Goal: Task Accomplishment & Management: Manage account settings

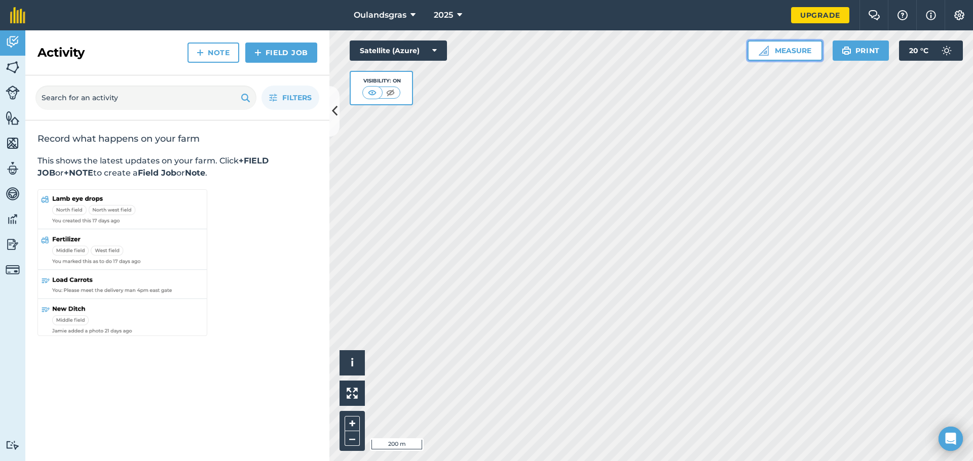
click at [771, 47] on button "Measure" at bounding box center [784, 51] width 75 height 20
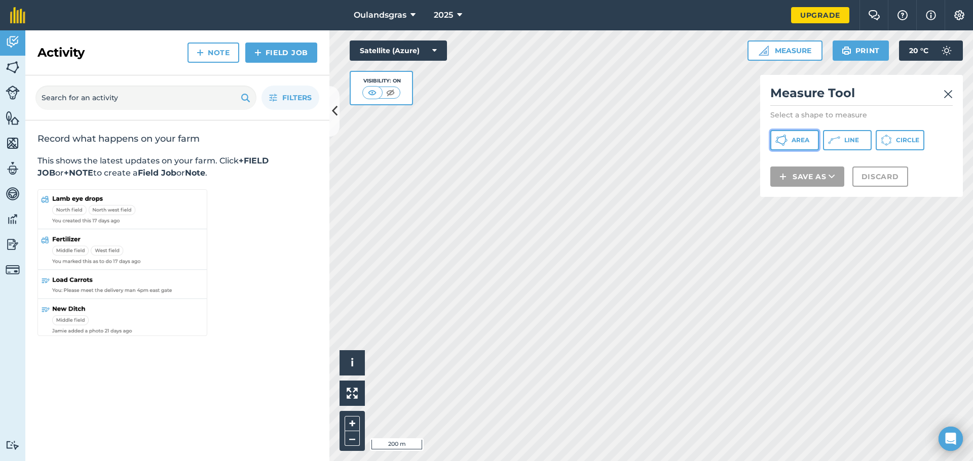
click at [796, 138] on span "Area" at bounding box center [800, 140] width 18 height 8
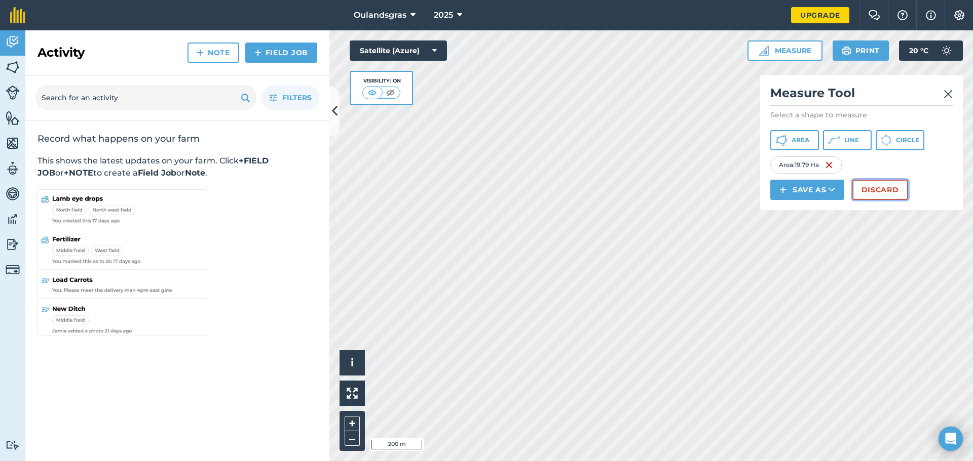
click at [879, 193] on button "Discard" at bounding box center [880, 190] width 56 height 20
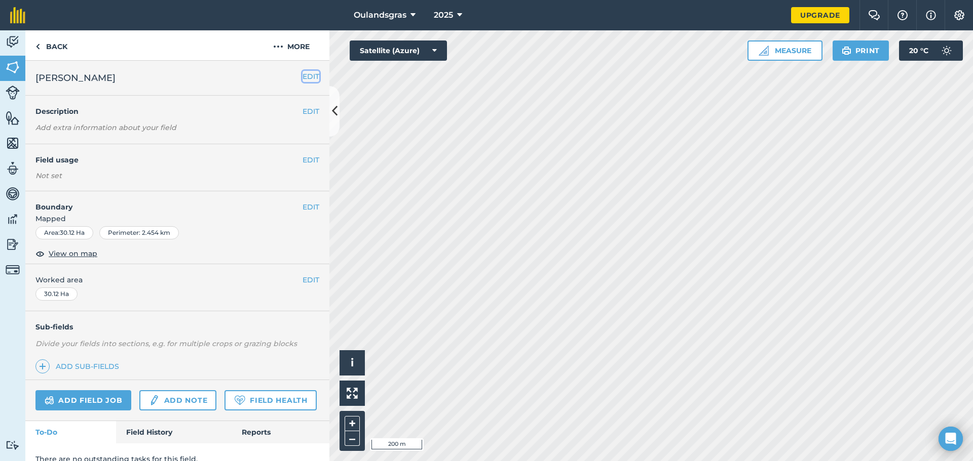
click at [304, 75] on button "EDIT" at bounding box center [310, 76] width 17 height 11
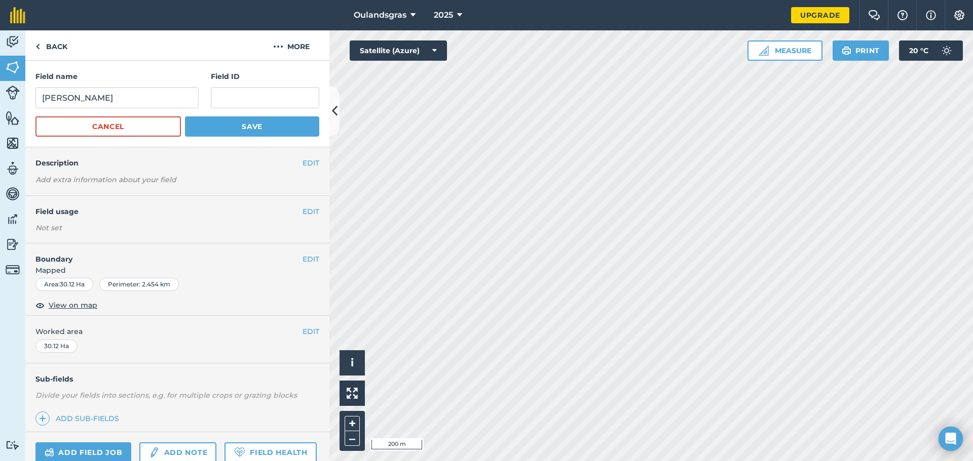
click at [66, 288] on div "Area : 30.12 Ha" at bounding box center [64, 284] width 58 height 13
click at [289, 45] on button "More" at bounding box center [291, 45] width 76 height 30
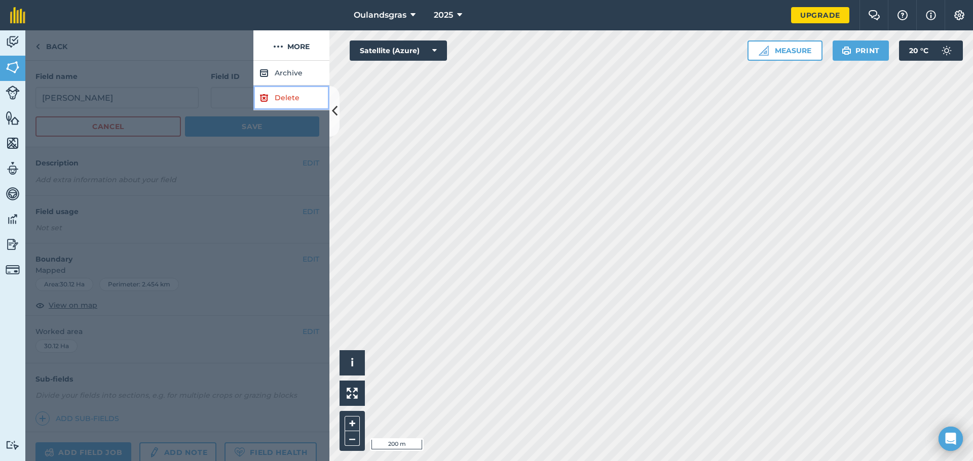
click at [287, 98] on link "Delete" at bounding box center [291, 98] width 76 height 25
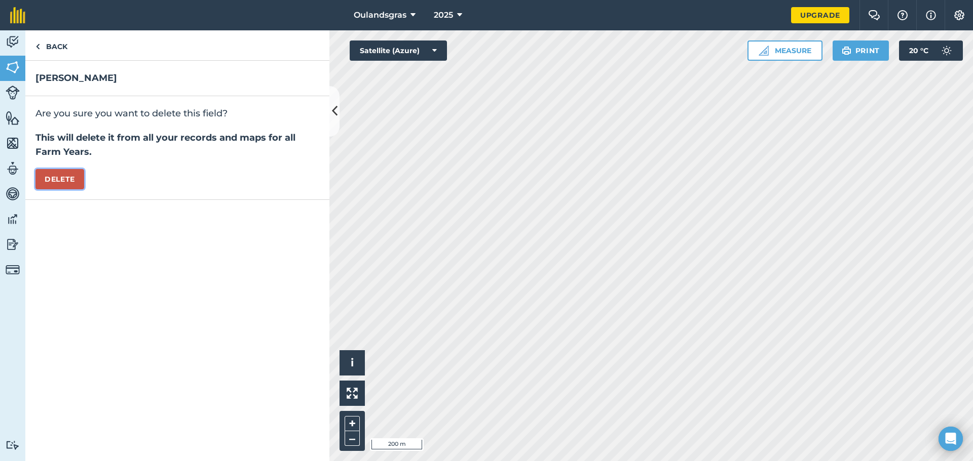
click at [71, 183] on button "Delete" at bounding box center [59, 179] width 49 height 20
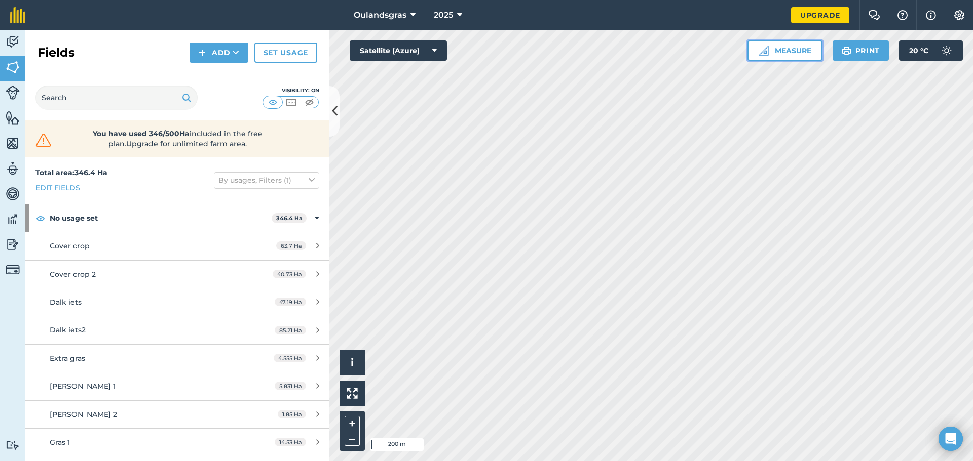
click at [796, 53] on button "Measure" at bounding box center [784, 51] width 75 height 20
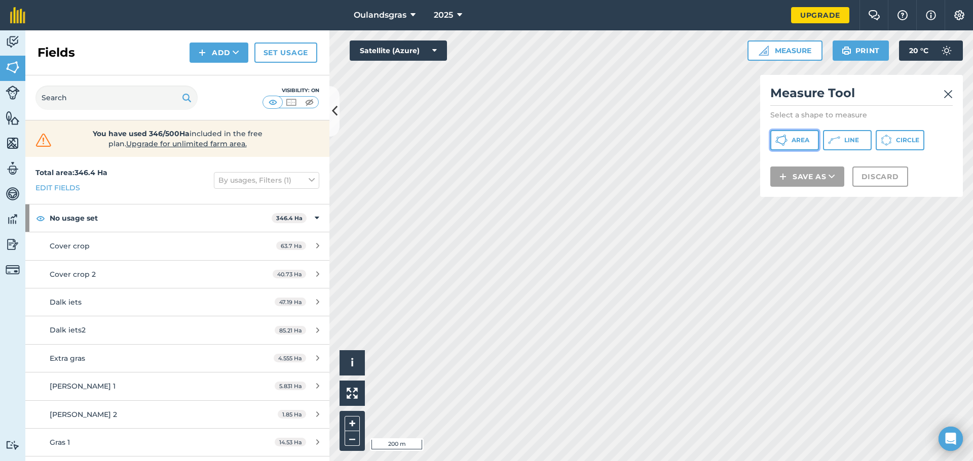
click at [804, 136] on span "Area" at bounding box center [800, 140] width 18 height 8
